Goal: Find specific page/section: Find specific page/section

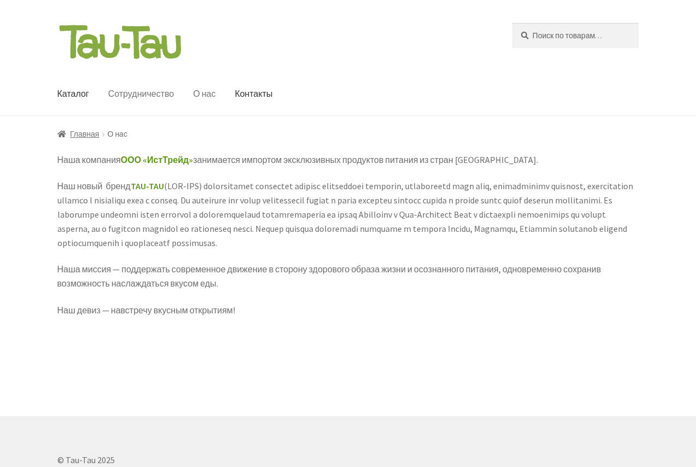
click at [158, 77] on link "Сотрудничество" at bounding box center [141, 94] width 84 height 43
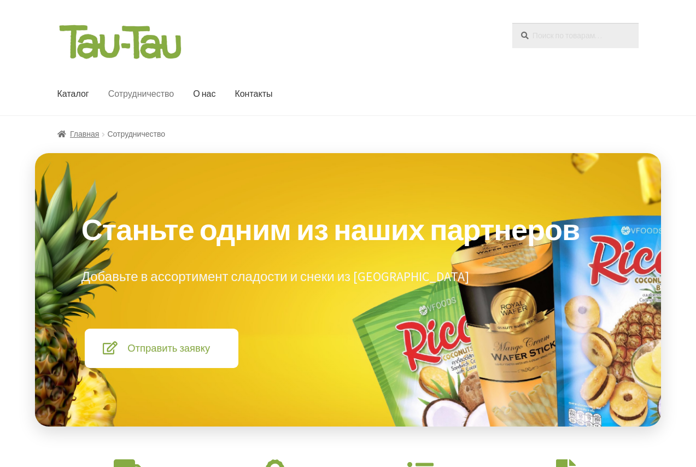
click at [569, 34] on input "Искать:" at bounding box center [575, 35] width 126 height 25
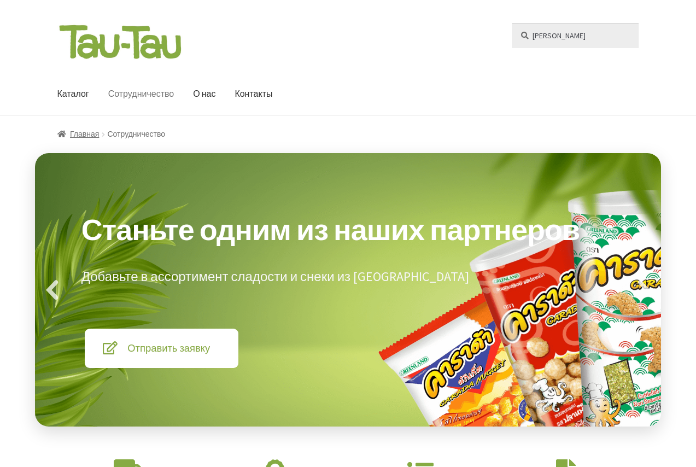
type input "Елизавета"
click at [512, 22] on button "Поиск" at bounding box center [512, 22] width 1 height 1
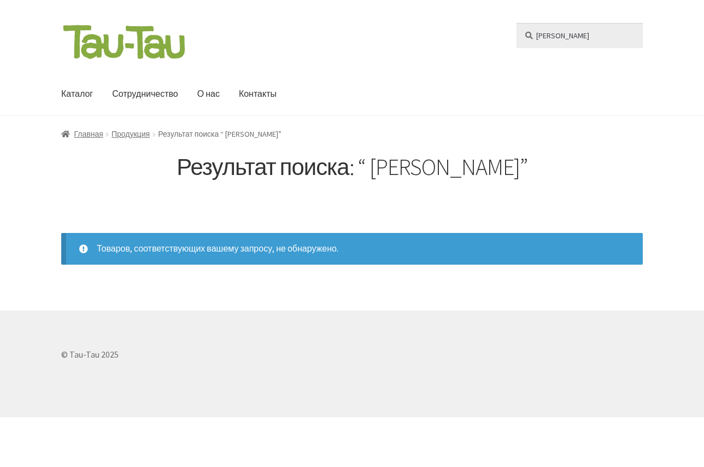
click at [516, 23] on input "[PERSON_NAME]" at bounding box center [579, 35] width 126 height 25
